Goal: Information Seeking & Learning: Learn about a topic

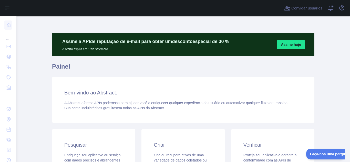
click at [101, 27] on div "Assine a API de reputação de e-mail para obter um desconto especial de 30 % A o…" at bounding box center [183, 147] width 262 height 262
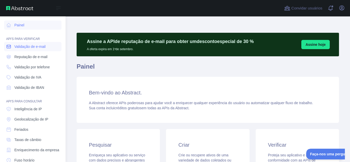
click at [27, 46] on font "Validação de e-mail" at bounding box center [29, 47] width 31 height 4
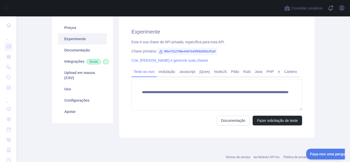
scroll to position [50, 0]
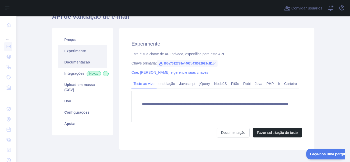
click at [76, 61] on font "Documentação" at bounding box center [77, 62] width 26 height 4
